Goal: Task Accomplishment & Management: Complete application form

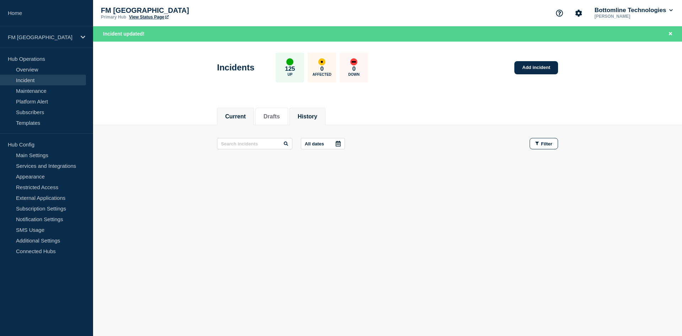
click at [319, 122] on li "History" at bounding box center [308, 116] width 36 height 17
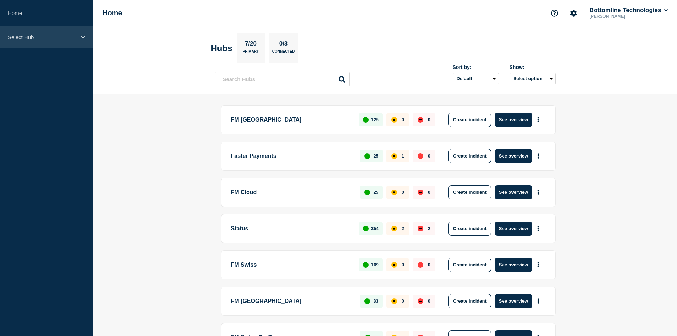
click at [27, 36] on p "Select Hub" at bounding box center [42, 37] width 68 height 6
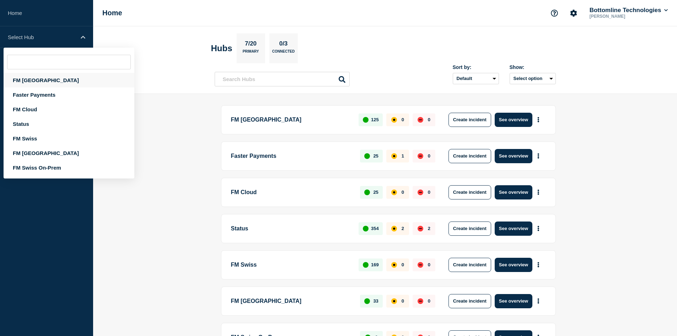
click at [21, 83] on div "FM [GEOGRAPHIC_DATA]" at bounding box center [69, 80] width 131 height 15
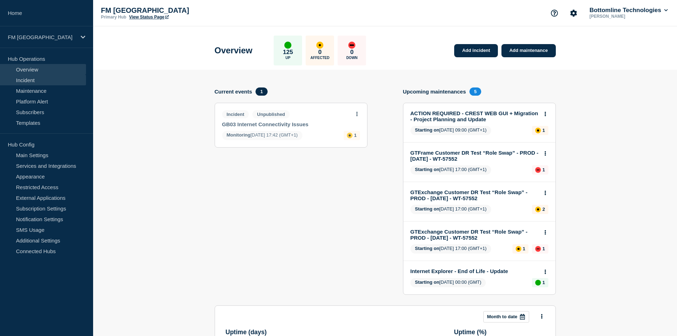
click at [37, 81] on link "Incident" at bounding box center [43, 80] width 86 height 11
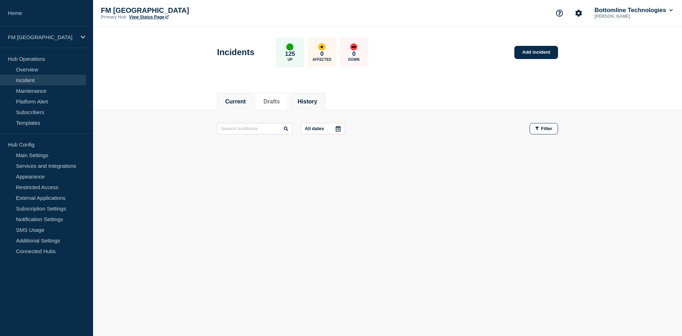
click at [312, 98] on button "History" at bounding box center [308, 101] width 20 height 6
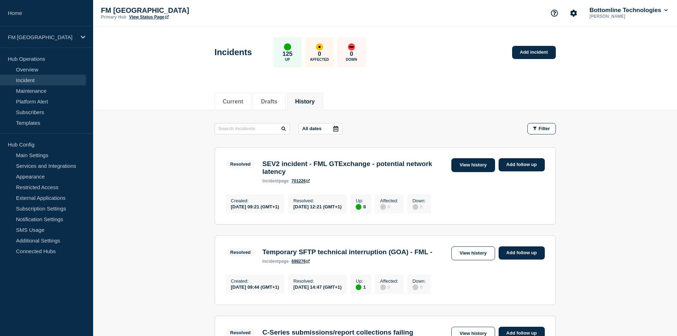
click at [476, 166] on link "View history" at bounding box center [472, 165] width 43 height 14
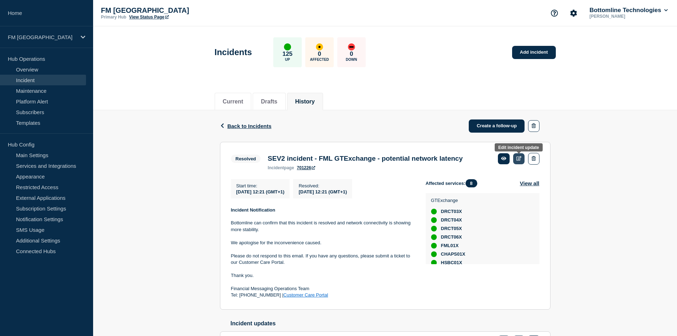
click at [519, 159] on icon at bounding box center [518, 158] width 5 height 5
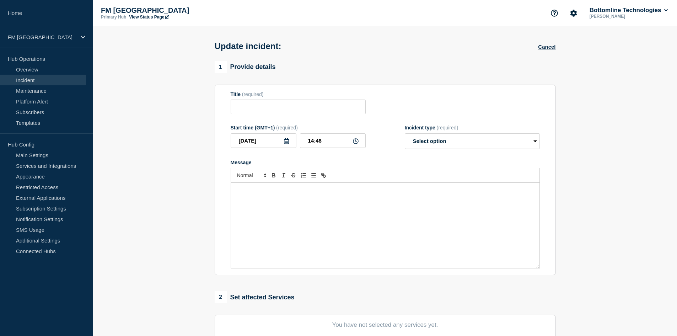
type input "SEV2 incident - FML GTExchange - potential network latency"
type input "12:21"
select select "resolved"
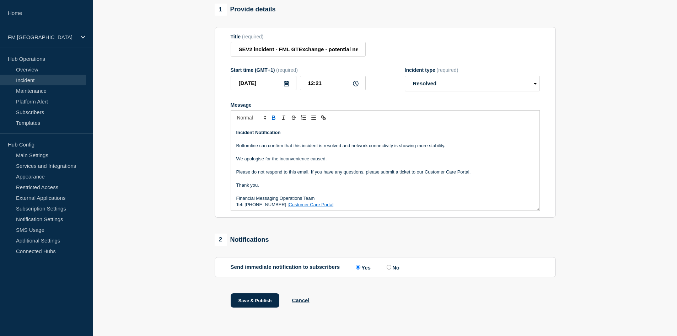
scroll to position [71, 0]
click at [302, 300] on button "Cancel" at bounding box center [300, 300] width 17 height 6
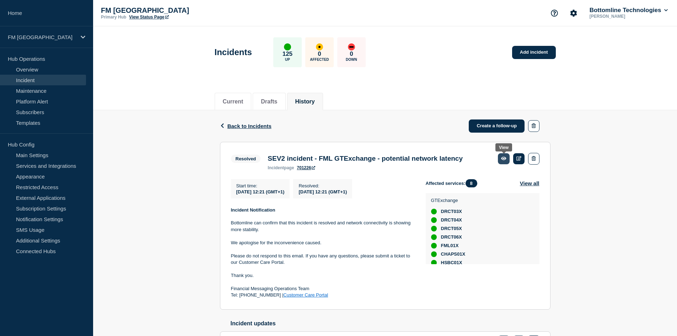
click at [504, 157] on icon at bounding box center [503, 159] width 5 height 4
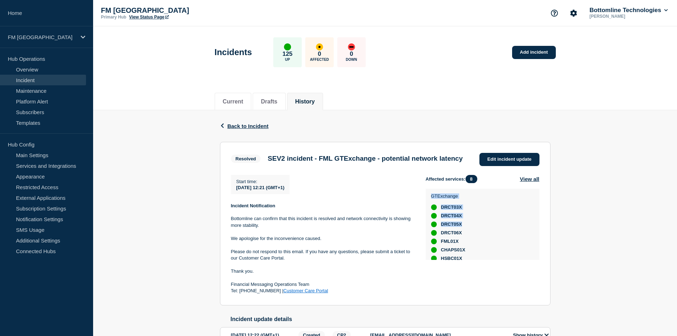
drag, startPoint x: 678, startPoint y: 182, endPoint x: 682, endPoint y: 234, distance: 52.8
click at [677, 234] on html "Home FM [GEOGRAPHIC_DATA] Hub Operations Overview Incident Maintenance Platform…" at bounding box center [338, 168] width 677 height 336
click at [265, 98] on button "Drafts" at bounding box center [269, 101] width 16 height 6
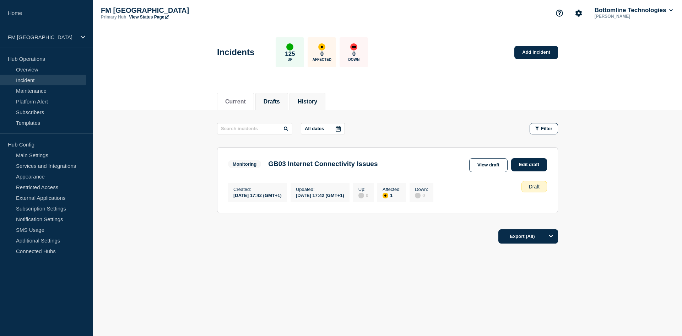
click at [311, 107] on li "History" at bounding box center [308, 101] width 36 height 17
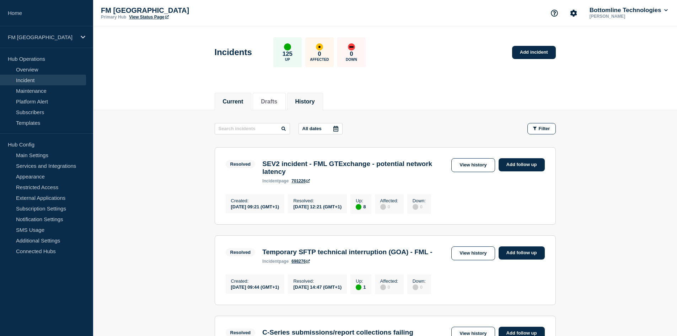
click at [236, 99] on button "Current" at bounding box center [233, 101] width 21 height 6
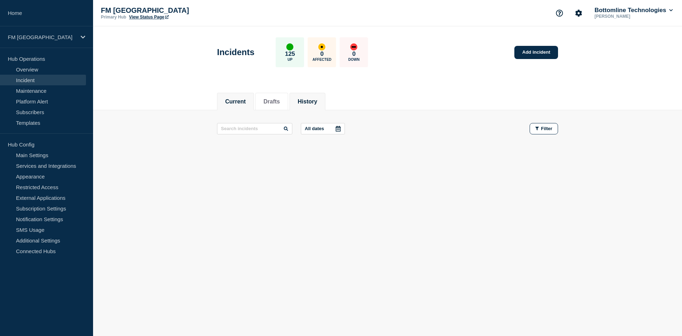
click at [313, 100] on button "History" at bounding box center [308, 101] width 20 height 6
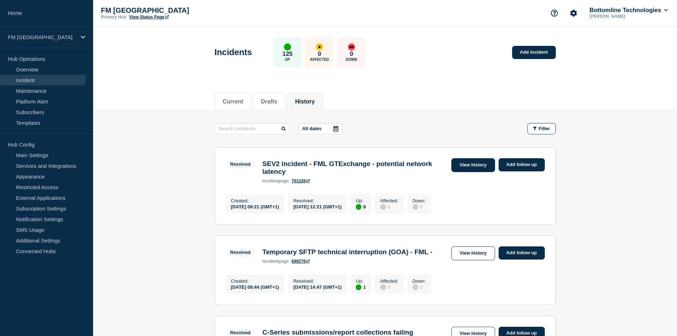
click at [478, 166] on link "View history" at bounding box center [472, 165] width 43 height 14
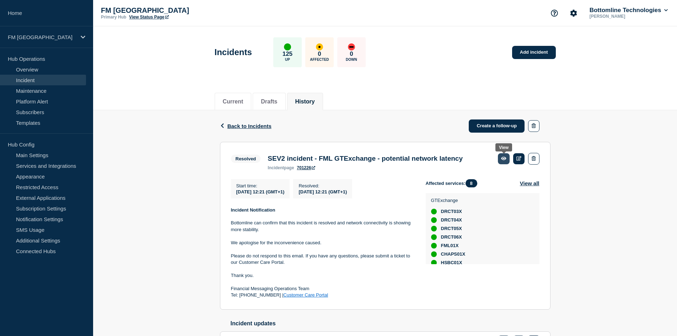
click at [503, 160] on icon at bounding box center [503, 159] width 5 height 4
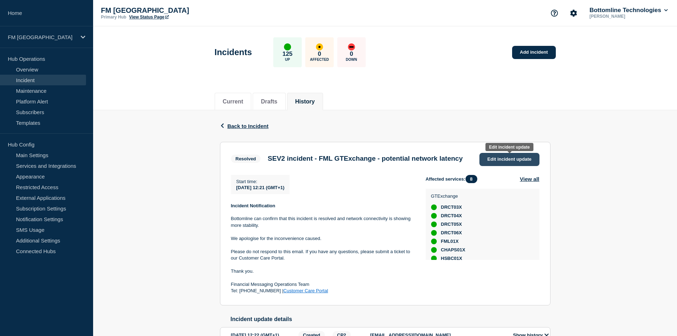
click at [517, 162] on link "Edit incident update" at bounding box center [509, 159] width 60 height 13
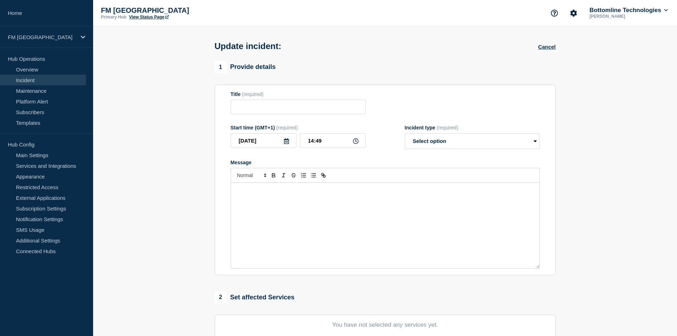
type input "SEV2 incident - FML GTExchange - potential network latency"
type input "12:21"
select select "resolved"
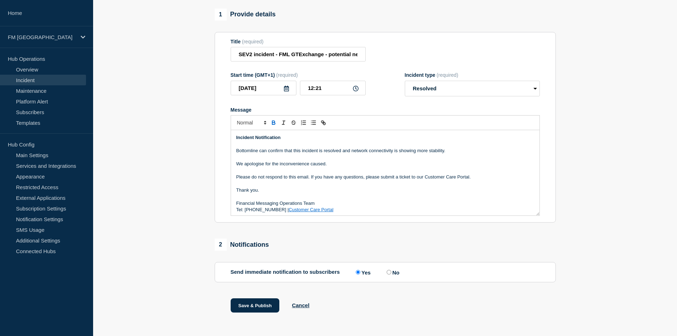
scroll to position [71, 0]
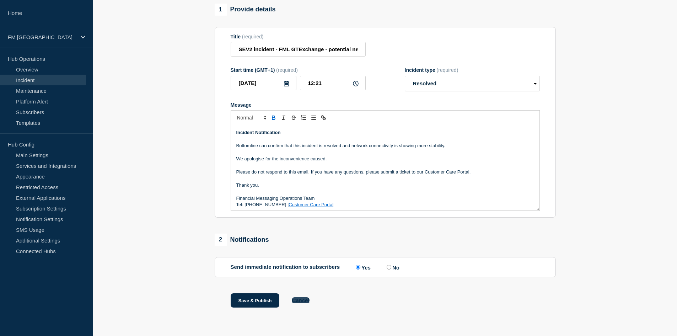
click at [296, 299] on button "Cancel" at bounding box center [300, 300] width 17 height 6
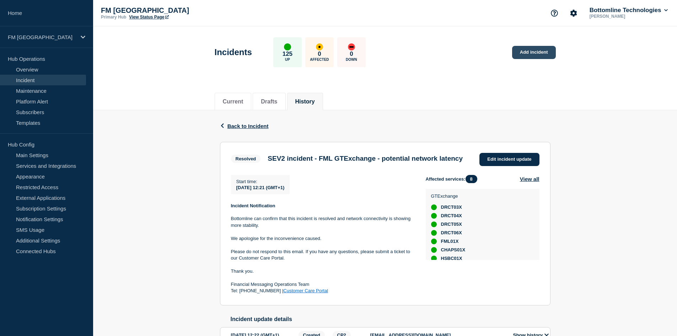
click at [524, 48] on link "Add incident" at bounding box center [534, 52] width 44 height 13
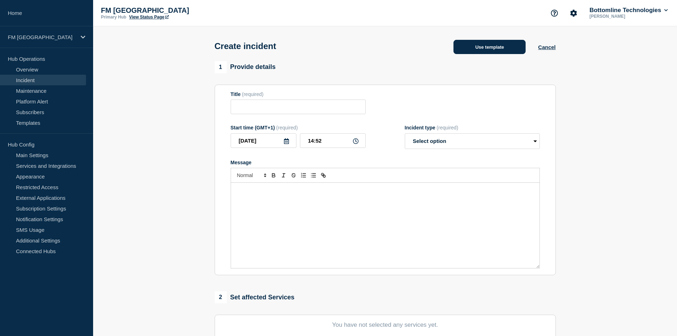
click at [476, 48] on button "Use template" at bounding box center [489, 47] width 72 height 14
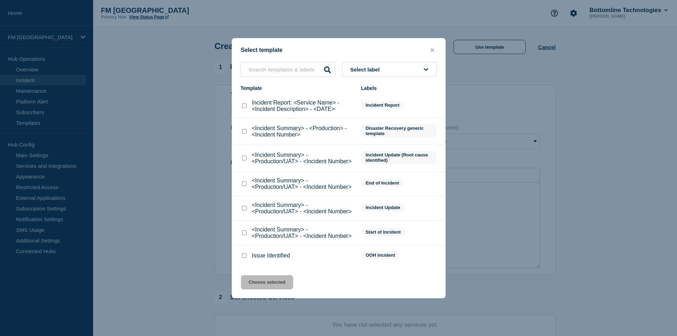
click at [244, 234] on input "<Incident Summary> - <Production/UAT> - <Incident Number> checkbox" at bounding box center [244, 232] width 5 height 5
checkbox input "true"
click at [246, 285] on button "Choose selected" at bounding box center [267, 282] width 52 height 14
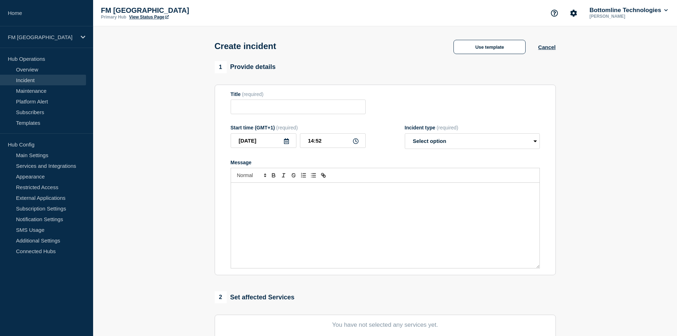
type input "<Incident Summary> - <Production/UAT> - <Incident Number>"
select select "identified"
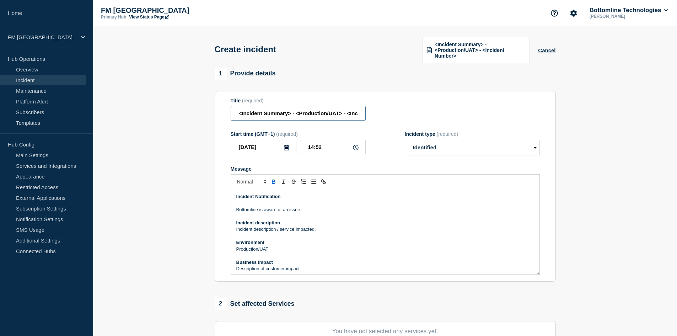
scroll to position [0, 38]
drag, startPoint x: 235, startPoint y: 111, endPoint x: 463, endPoint y: 88, distance: 228.6
click at [463, 297] on div "1 Provide details Title (required) <Incident Summary> - <Production/UAT> - <Inc…" at bounding box center [385, 331] width 341 height 69
click at [254, 114] on input "SEV2 network latency - FML - GT Services" at bounding box center [298, 113] width 135 height 15
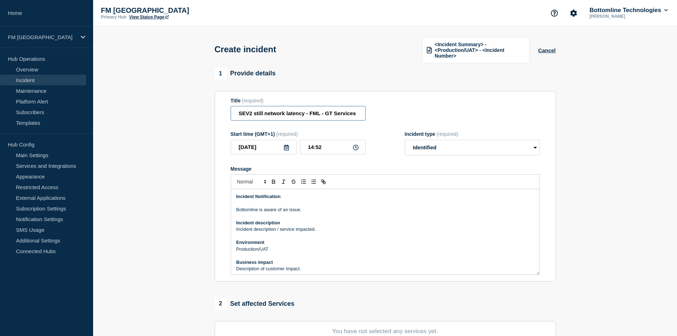
click at [321, 114] on input "SEV2 still network latency - FML - GT Services" at bounding box center [298, 113] width 135 height 15
type input "SEV2 still network latency - FML incident - GT Services"
drag, startPoint x: 318, startPoint y: 230, endPoint x: 237, endPoint y: 229, distance: 80.7
click at [237, 229] on p "Incident description / service impacted." at bounding box center [385, 229] width 298 height 6
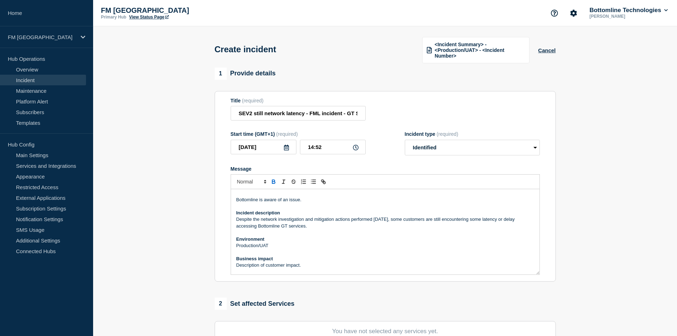
scroll to position [17, 0]
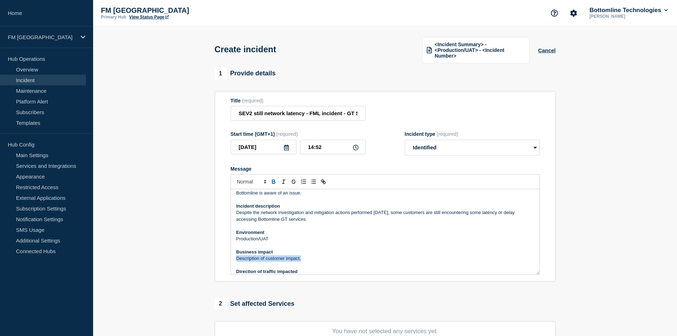
drag, startPoint x: 307, startPoint y: 260, endPoint x: 237, endPoint y: 256, distance: 69.8
click at [237, 256] on p "Description of customer impact." at bounding box center [385, 258] width 298 height 6
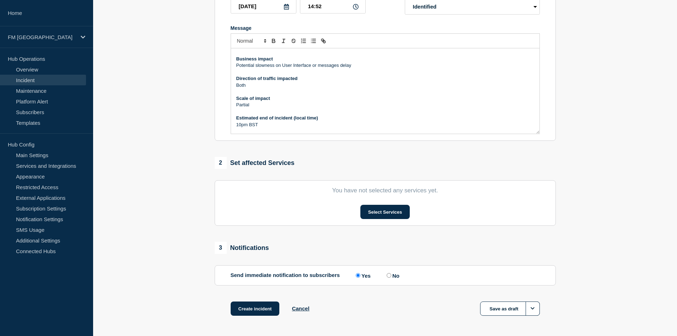
scroll to position [145, 0]
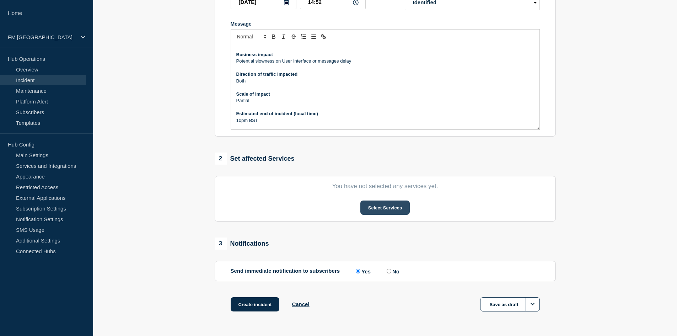
click at [393, 210] on button "Select Services" at bounding box center [384, 207] width 49 height 14
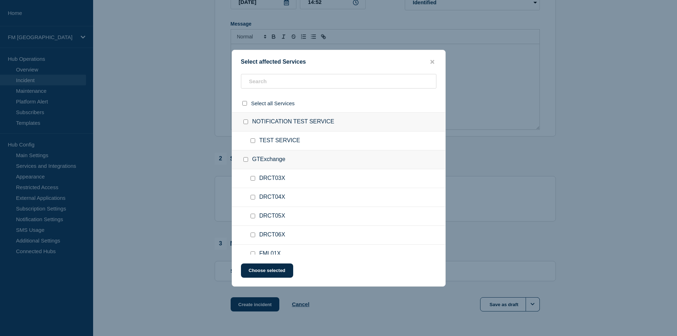
click at [244, 159] on input "GTExchange checkbox" at bounding box center [245, 159] width 5 height 5
checkbox input "true"
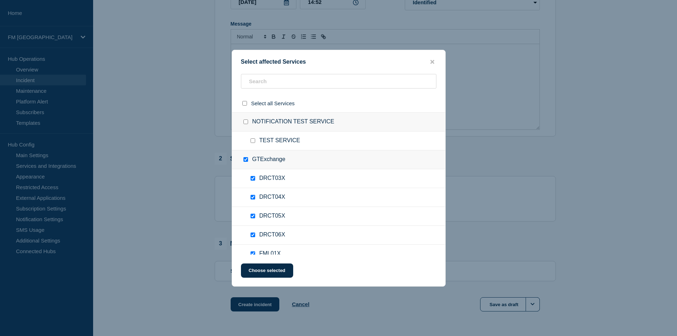
checkbox input "true"
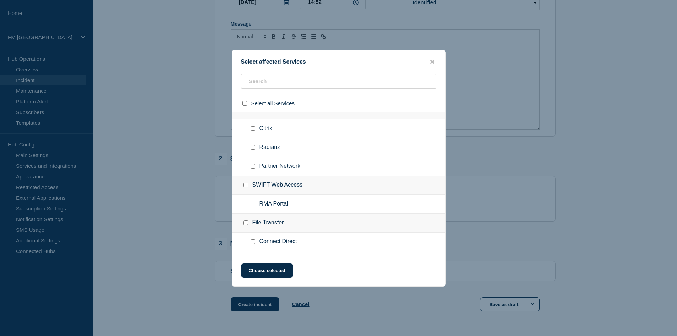
scroll to position [377, 0]
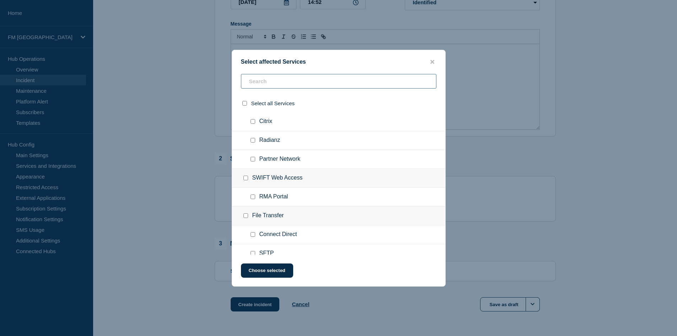
click at [286, 88] on input "text" at bounding box center [338, 81] width 195 height 15
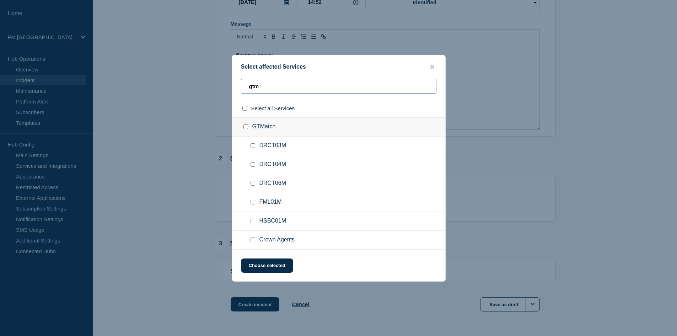
scroll to position [0, 0]
type input "gtm"
click at [247, 127] on input "GTMatch checkbox" at bounding box center [245, 126] width 5 height 5
checkbox input "true"
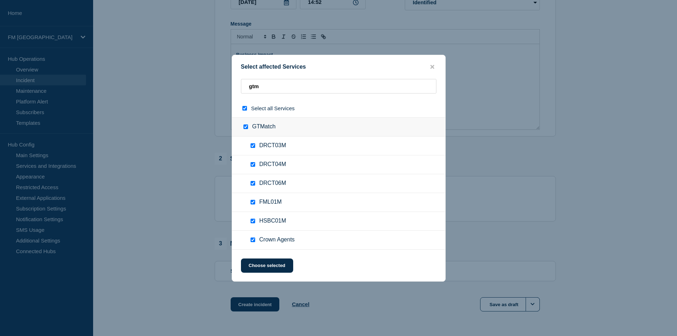
checkbox input "true"
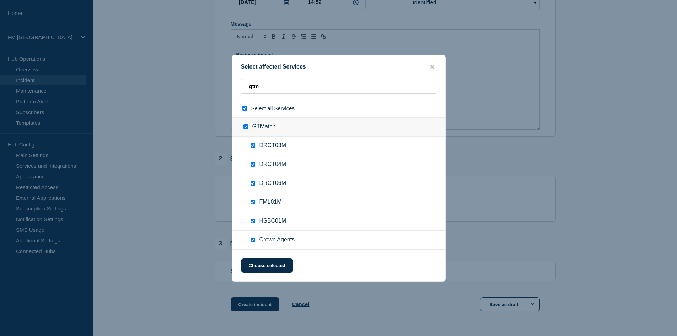
checkbox input "true"
click at [269, 264] on button "Choose selected" at bounding box center [267, 265] width 52 height 14
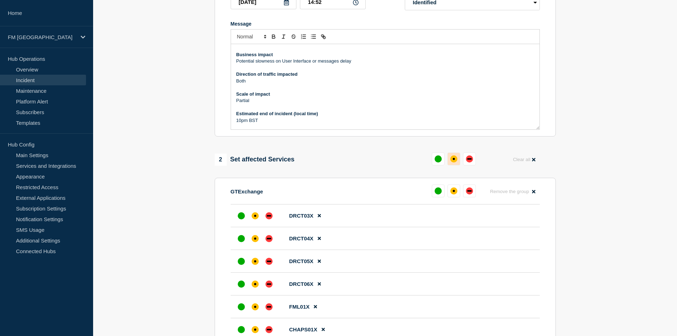
click at [451, 157] on div "affected" at bounding box center [453, 158] width 7 height 7
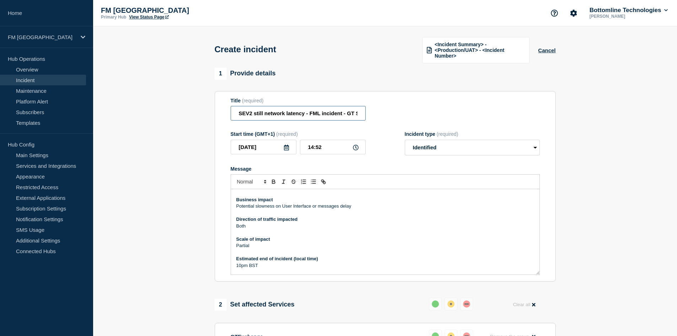
click at [318, 112] on input "SEV2 still network latency - FML incident - GT Services" at bounding box center [298, 113] width 135 height 15
click at [365, 227] on p "Both" at bounding box center [385, 226] width 298 height 6
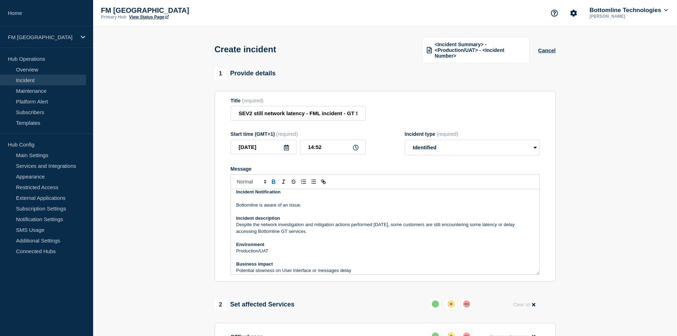
scroll to position [0, 0]
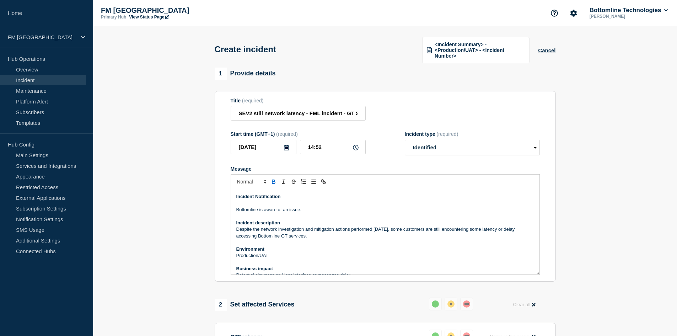
click at [448, 203] on p "Message" at bounding box center [385, 203] width 298 height 6
click at [310, 213] on p "Message" at bounding box center [385, 216] width 298 height 6
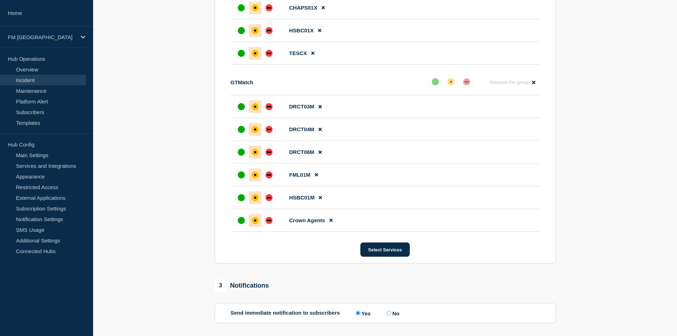
scroll to position [530, 0]
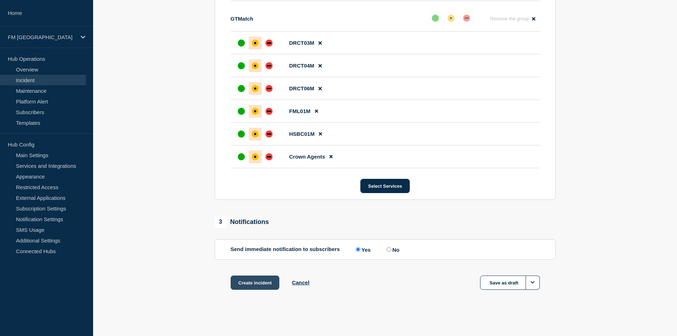
click at [246, 284] on button "Create incident" at bounding box center [255, 282] width 49 height 14
